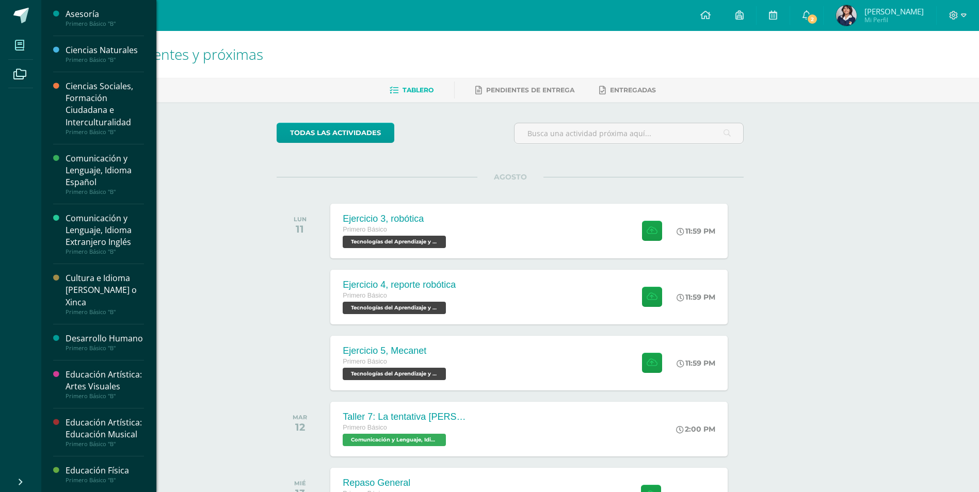
click at [26, 41] on span at bounding box center [19, 45] width 23 height 23
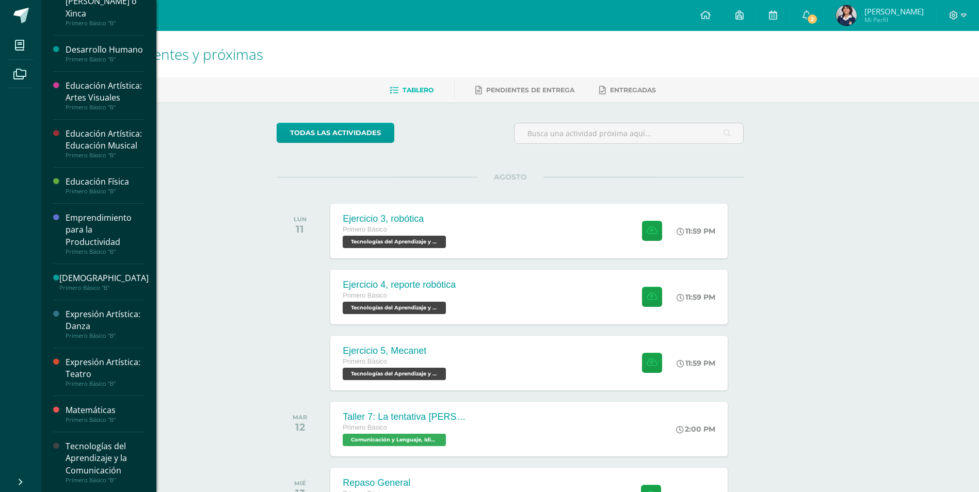
scroll to position [289, 0]
click at [94, 446] on div "Tecnologías del Aprendizaje y la Comunicación" at bounding box center [105, 458] width 78 height 36
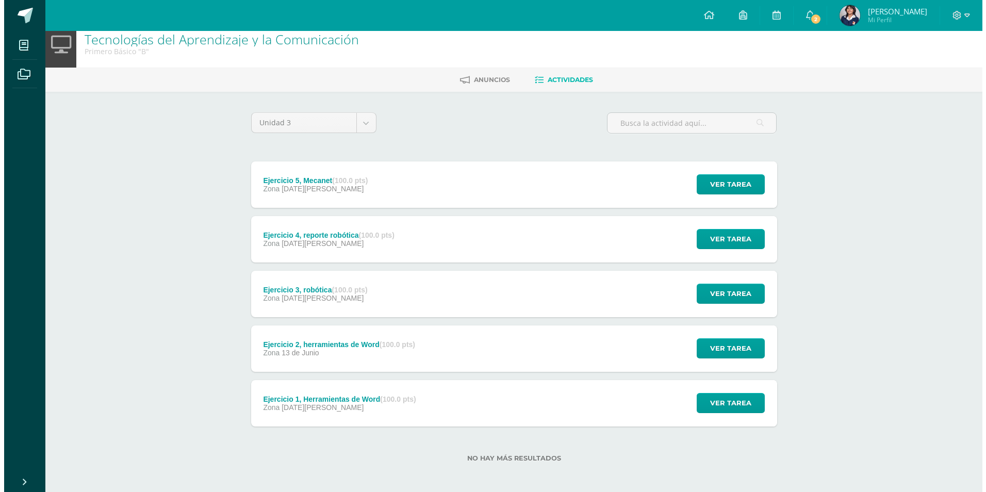
scroll to position [13, 0]
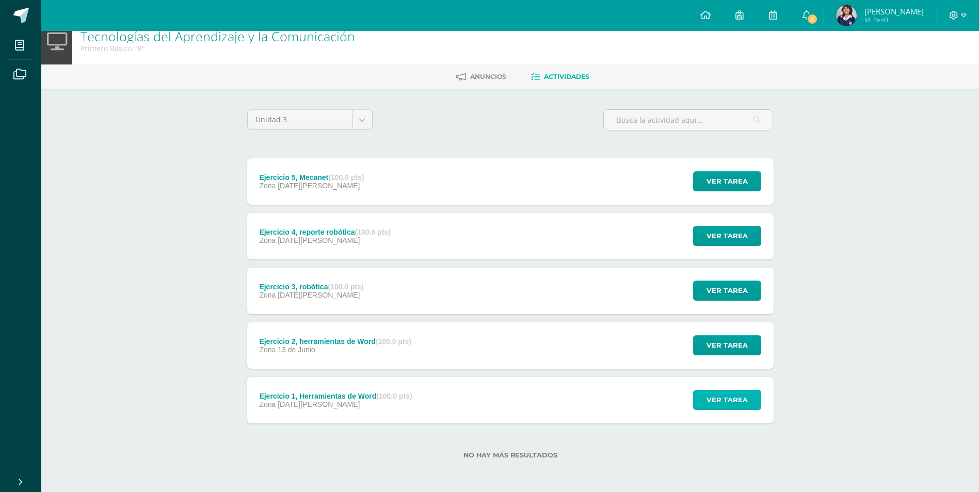
click at [735, 403] on span "Ver tarea" at bounding box center [726, 400] width 41 height 19
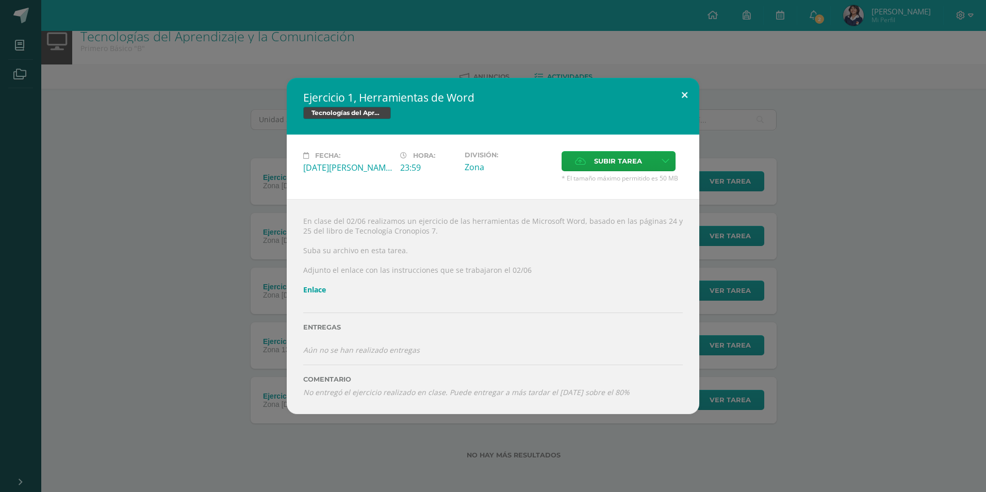
click at [672, 94] on button at bounding box center [684, 95] width 29 height 35
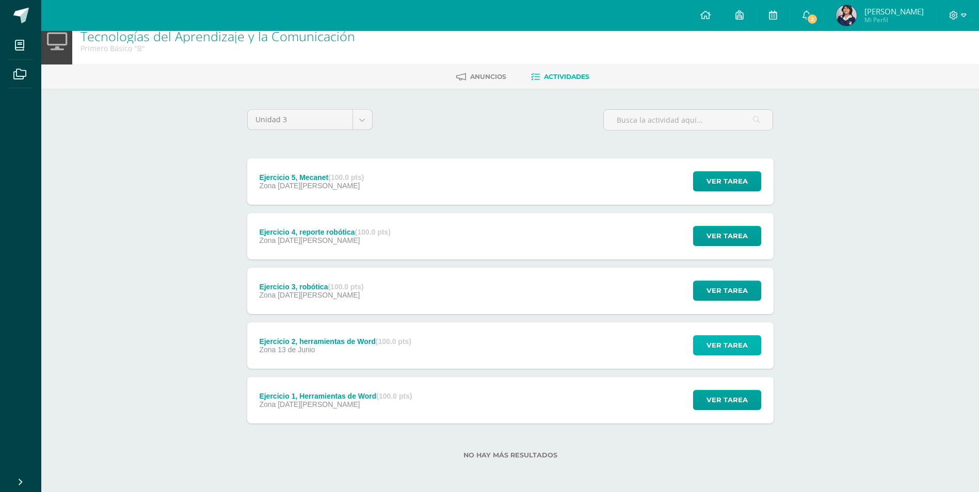
click at [704, 339] on button "Ver tarea" at bounding box center [727, 345] width 68 height 20
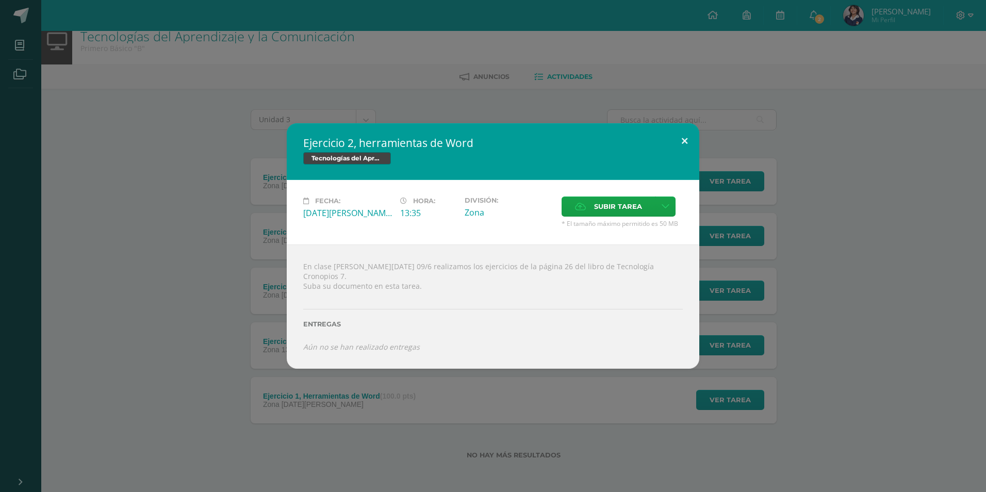
click at [677, 142] on button at bounding box center [684, 140] width 29 height 35
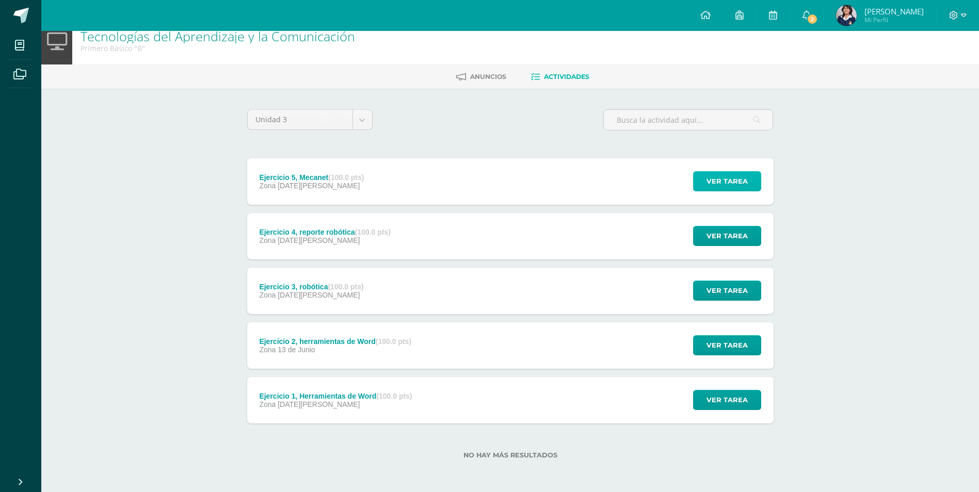
click at [726, 176] on span "Ver tarea" at bounding box center [726, 181] width 41 height 19
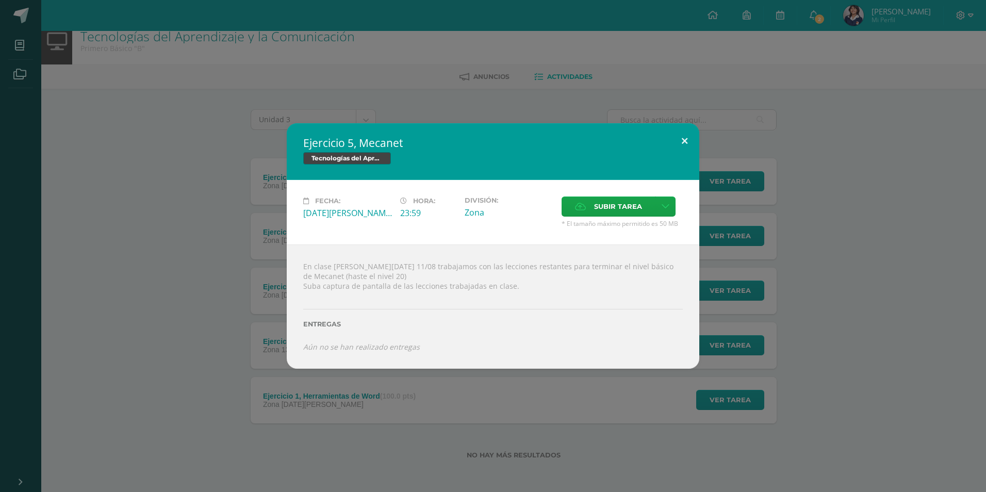
click at [678, 137] on button at bounding box center [684, 140] width 29 height 35
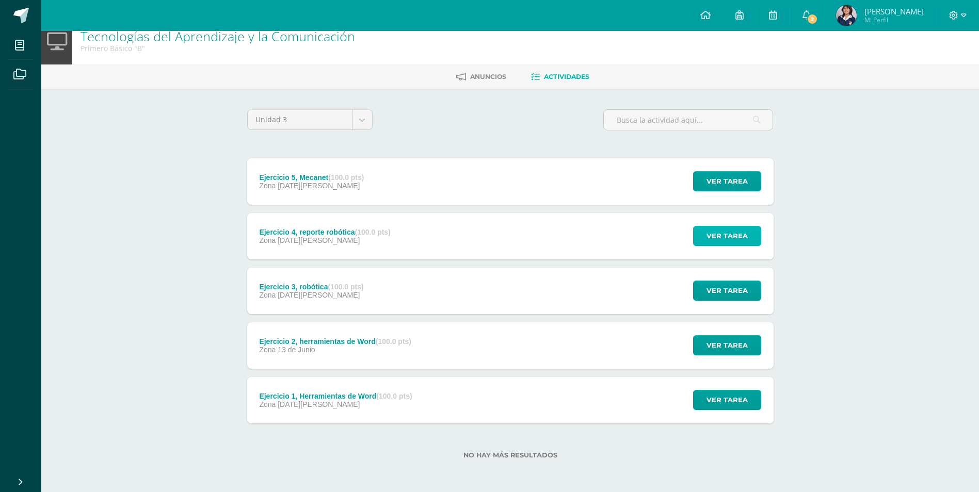
click at [725, 231] on span "Ver tarea" at bounding box center [726, 235] width 41 height 19
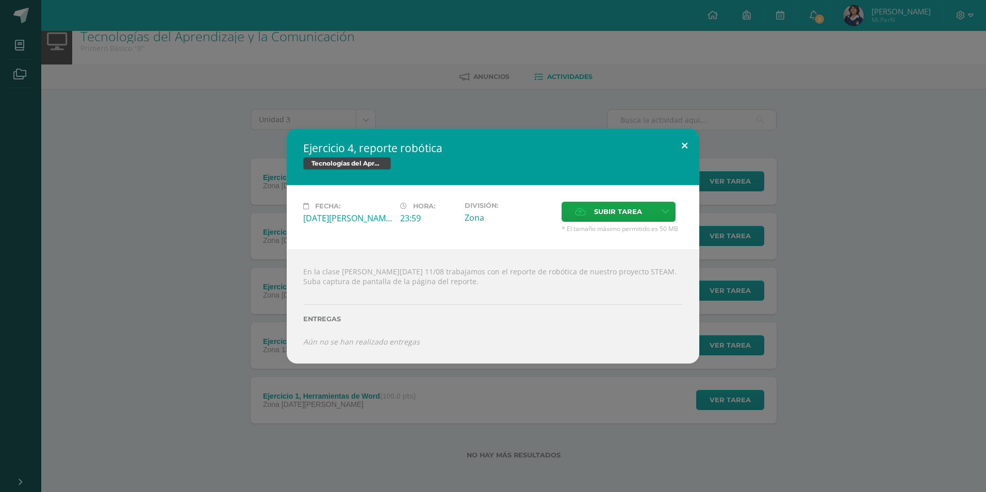
drag, startPoint x: 687, startPoint y: 149, endPoint x: 687, endPoint y: 166, distance: 17.0
click at [687, 148] on button at bounding box center [684, 145] width 29 height 35
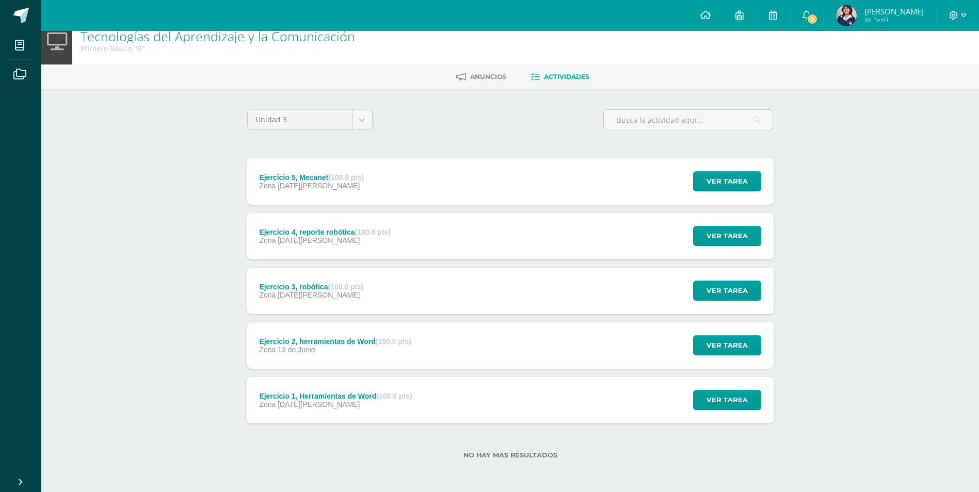
click at [714, 332] on div "Ver tarea" at bounding box center [725, 345] width 96 height 46
